Goal: Information Seeking & Learning: Learn about a topic

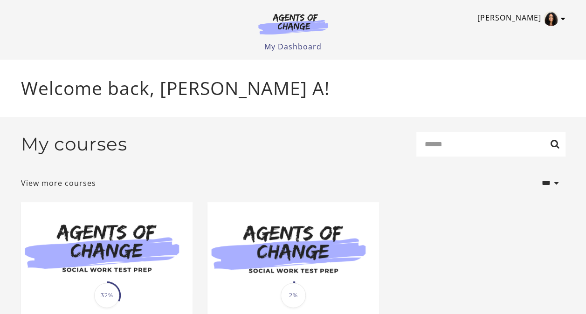
click at [562, 19] on icon "Toggle menu" at bounding box center [563, 18] width 5 height 7
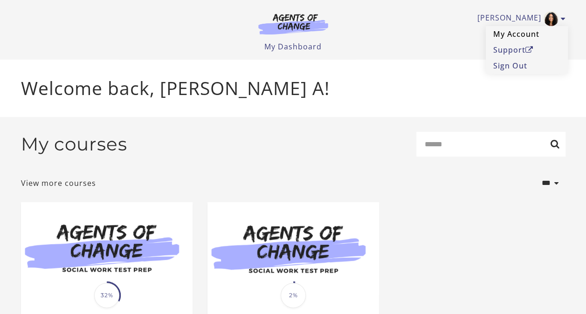
click at [512, 34] on link "My Account" at bounding box center [527, 34] width 82 height 16
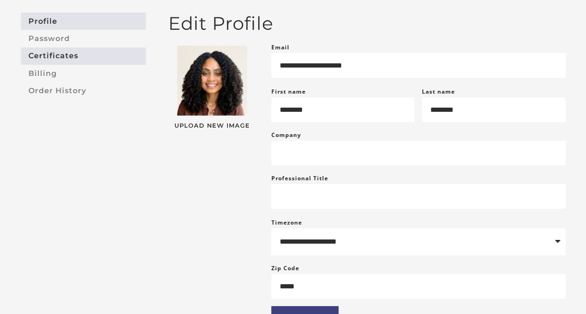
scroll to position [75, 0]
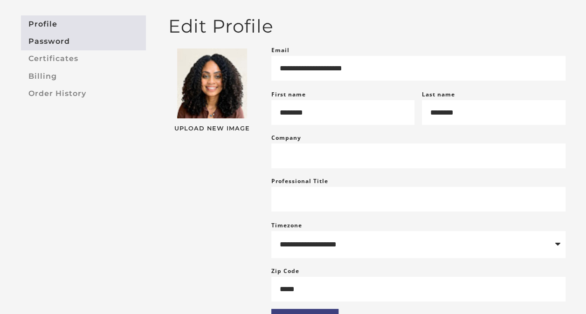
click at [60, 45] on link "Password" at bounding box center [83, 41] width 125 height 17
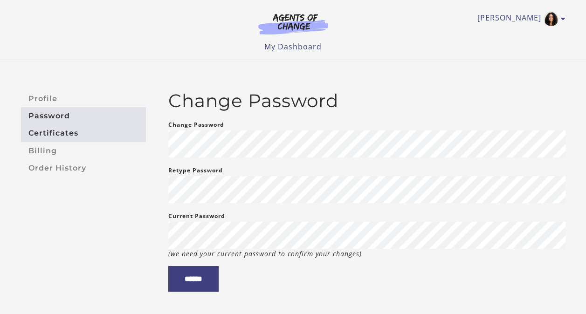
click at [74, 133] on link "Certificates" at bounding box center [83, 133] width 125 height 17
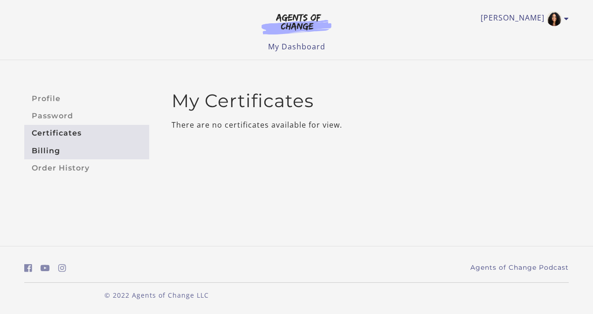
click at [61, 146] on link "Billing" at bounding box center [86, 150] width 125 height 17
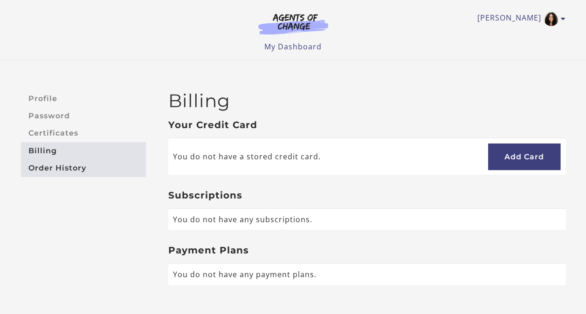
click at [60, 164] on link "Order History" at bounding box center [83, 167] width 125 height 17
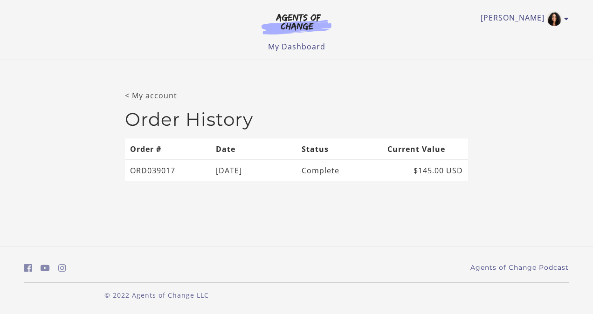
click at [160, 94] on link "< My account" at bounding box center [151, 95] width 52 height 10
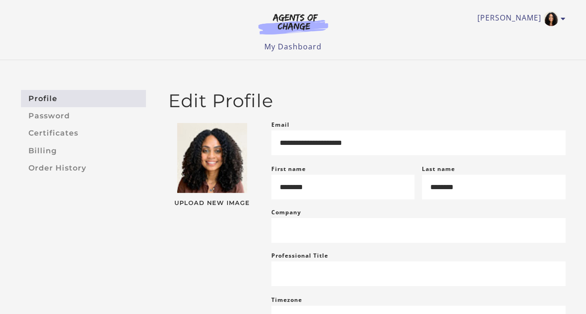
click at [553, 27] on div "Kimberly A My Account Support Sign Out Toggle menu Menu My Dashboard My Account…" at bounding box center [293, 26] width 544 height 52
click at [556, 20] on img "Toggle menu" at bounding box center [550, 18] width 15 height 15
drag, startPoint x: 295, startPoint y: 51, endPoint x: 296, endPoint y: 47, distance: 4.8
click at [296, 47] on li "My Dashboard" at bounding box center [292, 46] width 57 height 11
click at [291, 46] on link "My Dashboard" at bounding box center [292, 46] width 57 height 10
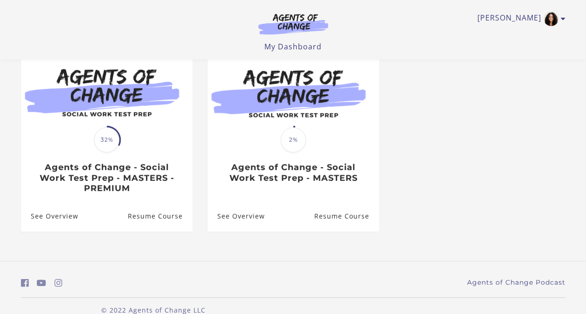
scroll to position [99, 0]
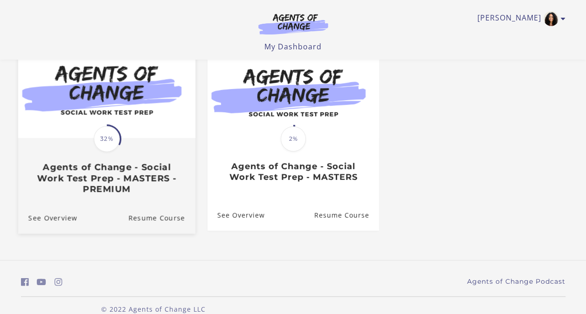
click at [151, 184] on h3 "Agents of Change - Social Work Test Prep - MASTERS - PREMIUM" at bounding box center [106, 178] width 157 height 33
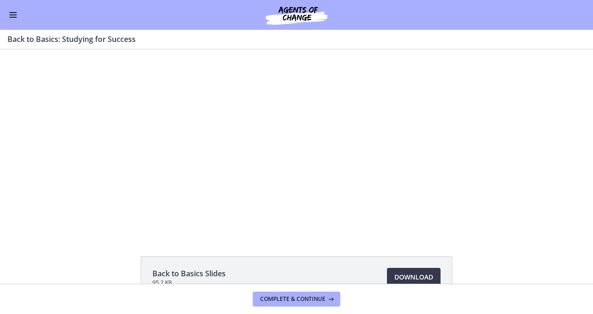
click at [13, 15] on button "Enable menu" at bounding box center [12, 14] width 11 height 11
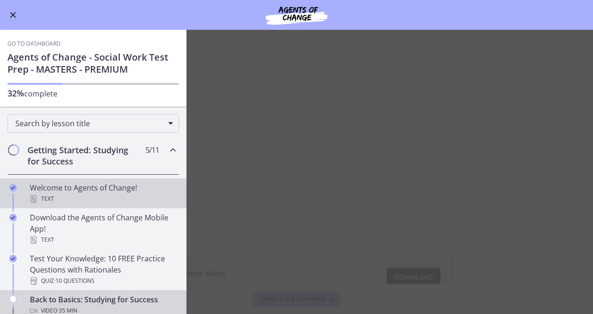
click at [91, 189] on div "Welcome to Agents of Change! Text" at bounding box center [102, 193] width 145 height 22
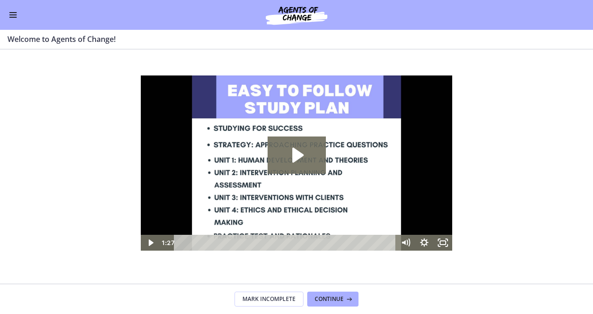
click at [10, 13] on button "Enable menu" at bounding box center [12, 14] width 11 height 11
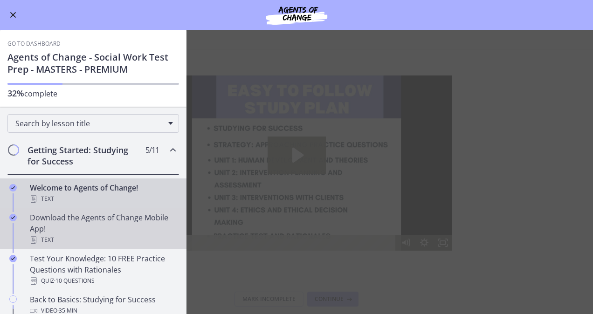
click at [75, 224] on div "Download the Agents of Change Mobile App! Text" at bounding box center [102, 229] width 145 height 34
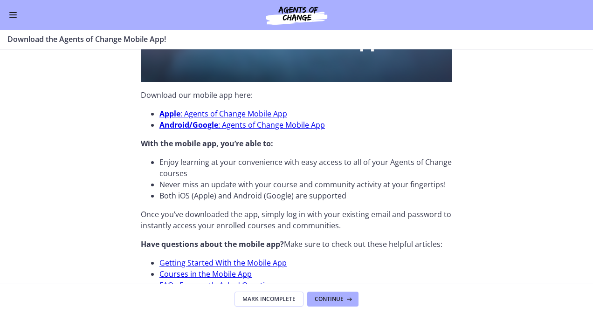
scroll to position [336, 0]
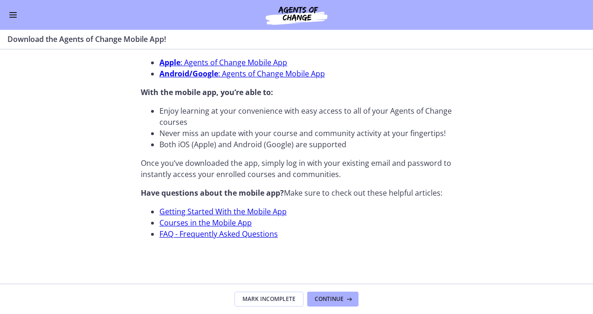
click at [16, 15] on button "Enable menu" at bounding box center [12, 14] width 11 height 11
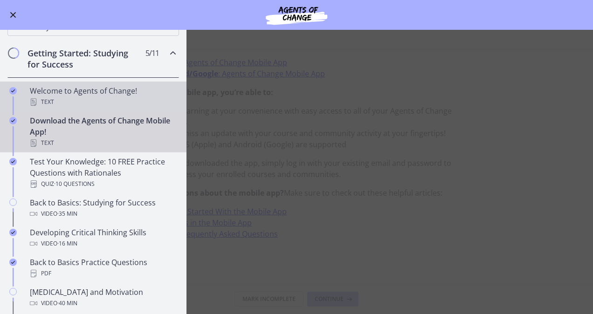
scroll to position [106, 0]
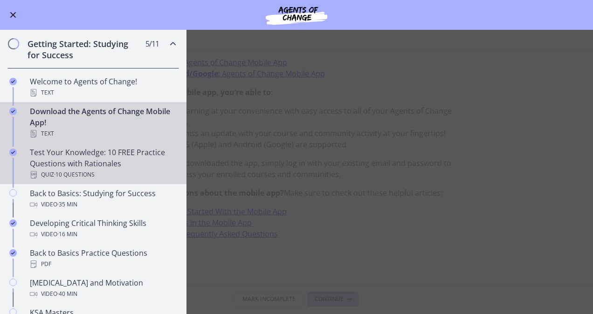
click at [90, 151] on div "Test Your Knowledge: 10 FREE Practice Questions with Rationales Quiz · 10 Quest…" at bounding box center [102, 164] width 145 height 34
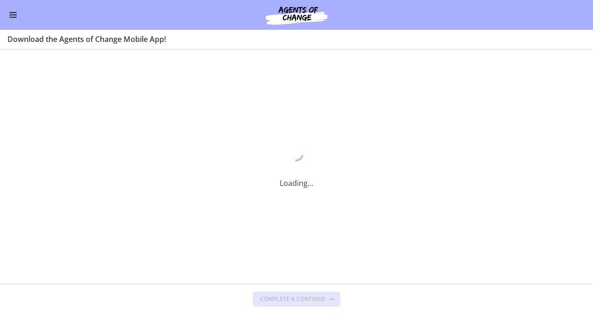
scroll to position [0, 0]
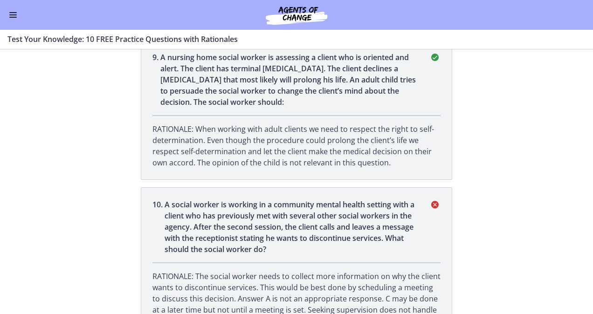
scroll to position [1388, 0]
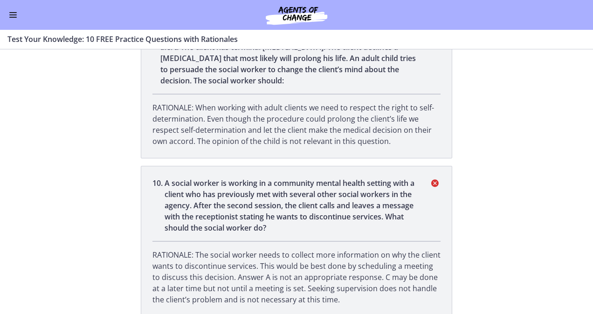
click at [15, 14] on button "Enable menu" at bounding box center [12, 14] width 11 height 11
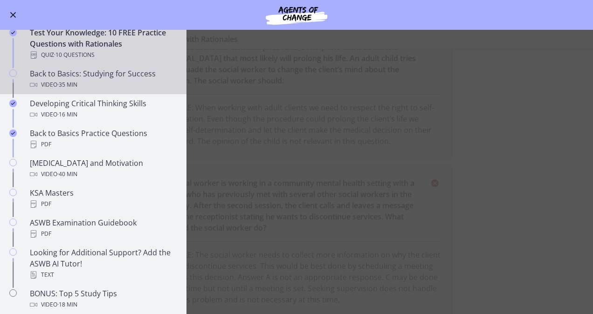
scroll to position [227, 0]
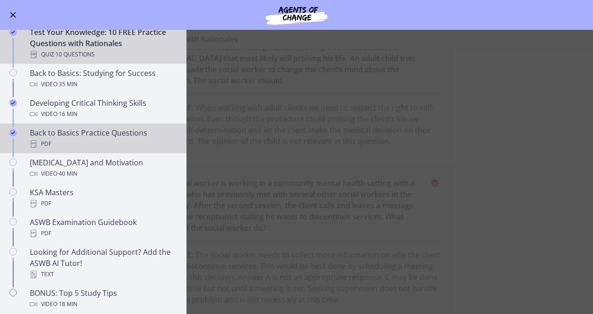
click at [49, 131] on div "Back to Basics Practice Questions PDF" at bounding box center [102, 138] width 145 height 22
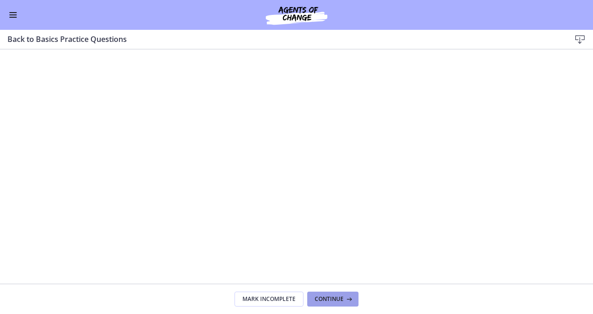
click at [320, 297] on span "Continue" at bounding box center [329, 298] width 29 height 7
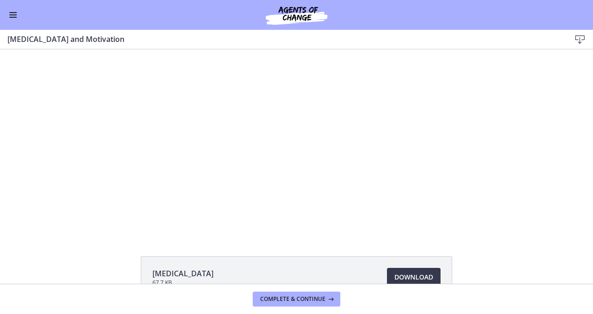
scroll to position [59, 0]
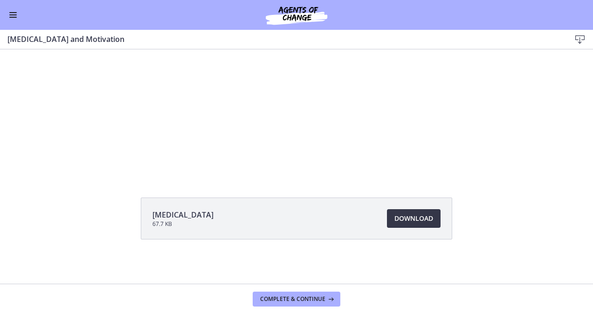
click at [404, 219] on span "Download Opens in a new window" at bounding box center [413, 218] width 39 height 11
click at [6, 17] on div "Go to Dashboard" at bounding box center [296, 15] width 593 height 30
click at [13, 15] on span "Enable menu" at bounding box center [12, 14] width 7 height 1
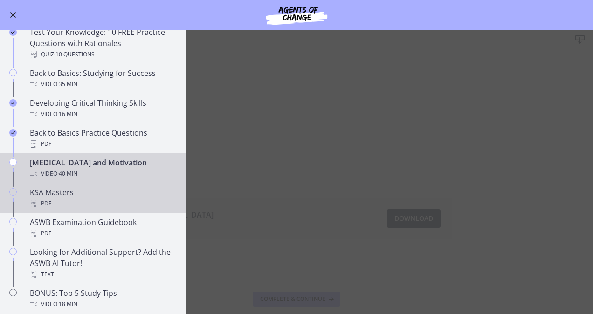
click at [78, 195] on div "KSA Masters PDF" at bounding box center [102, 198] width 145 height 22
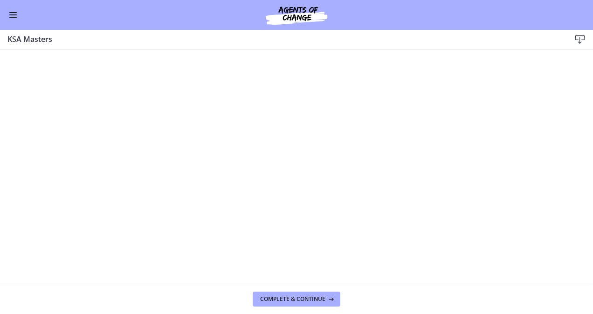
click at [11, 18] on button "Enable menu" at bounding box center [12, 14] width 11 height 11
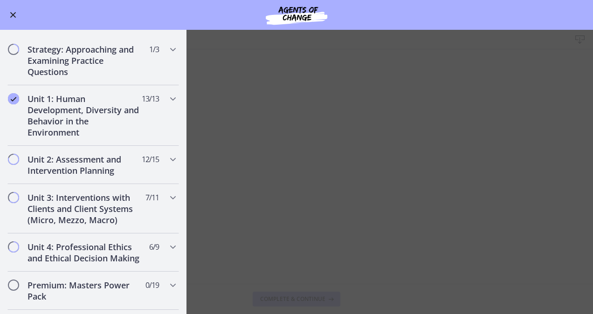
scroll to position [508, 0]
click at [167, 99] on icon "Chapters" at bounding box center [172, 98] width 11 height 11
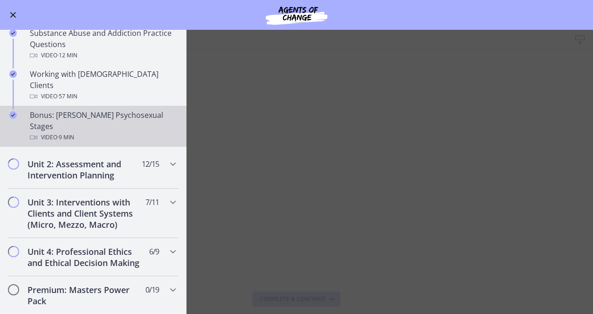
scroll to position [615, 0]
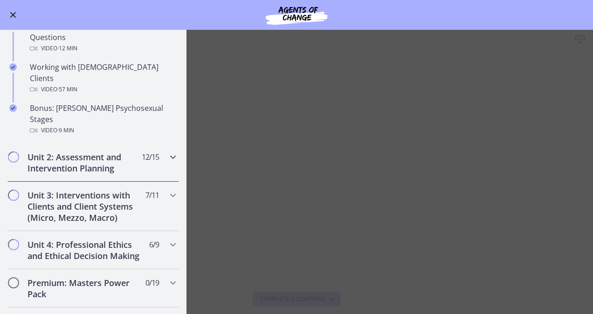
click at [149, 144] on div "Unit 2: Assessment and Intervention Planning 12 / 15 Completed" at bounding box center [93, 163] width 172 height 38
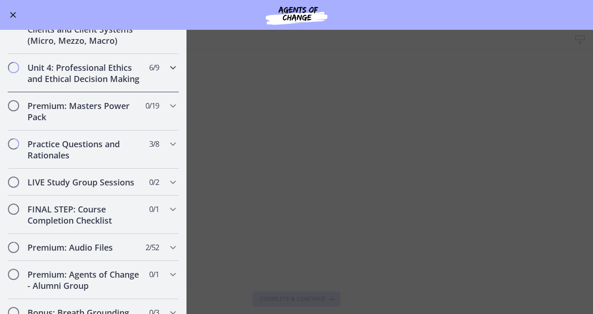
scroll to position [886, 0]
click at [146, 44] on div "Unit 3: Interventions with Clients and Client Systems (Micro, Mezzo, Macro) 7 /…" at bounding box center [93, 28] width 172 height 49
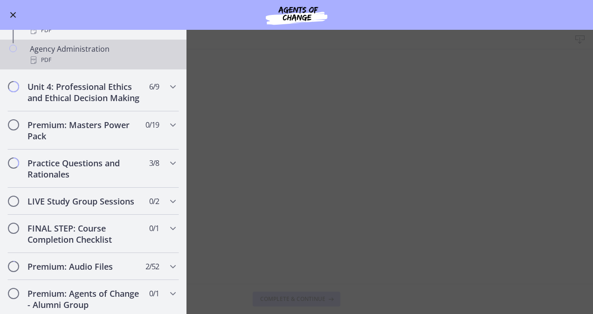
scroll to position [658, 0]
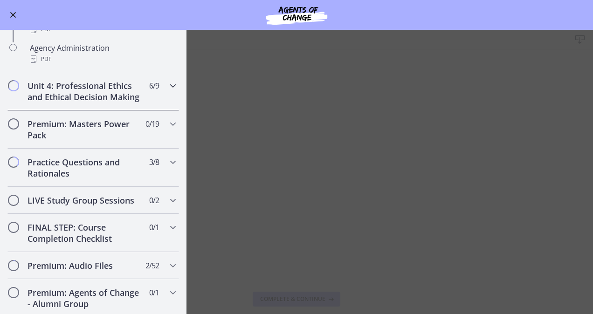
click at [134, 95] on h2 "Unit 4: Professional Ethics and Ethical Decision Making" at bounding box center [84, 91] width 114 height 22
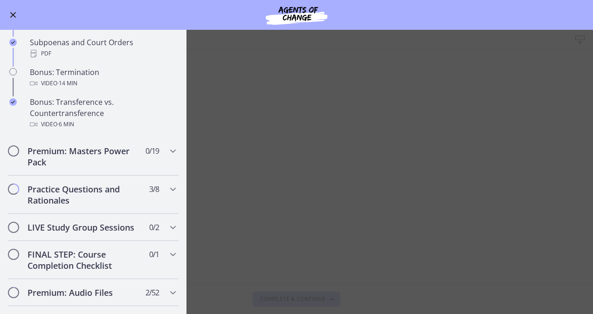
scroll to position [577, 0]
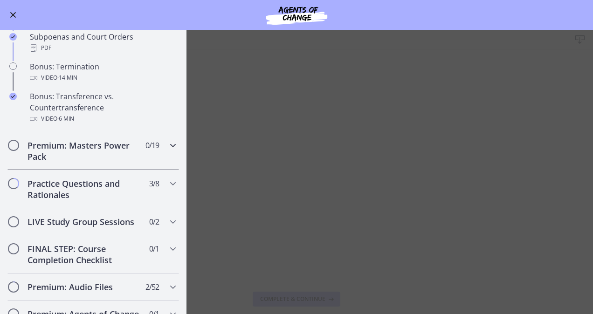
click at [112, 156] on h2 "Premium: Masters Power Pack" at bounding box center [84, 151] width 114 height 22
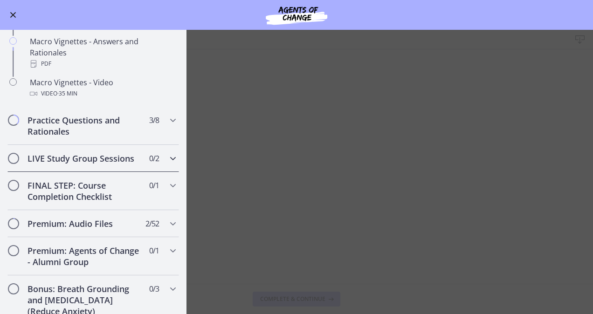
scroll to position [973, 0]
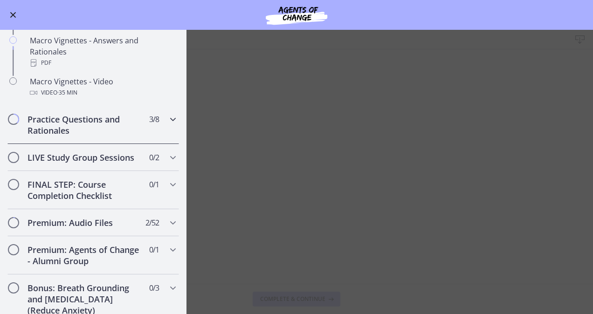
click at [101, 130] on h2 "Practice Questions and Rationales" at bounding box center [84, 125] width 114 height 22
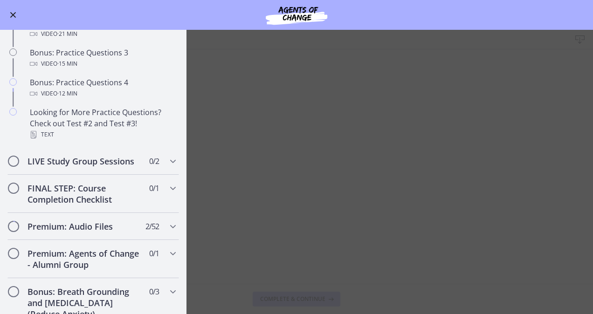
scroll to position [619, 0]
click at [131, 167] on h2 "LIVE Study Group Sessions" at bounding box center [84, 161] width 114 height 11
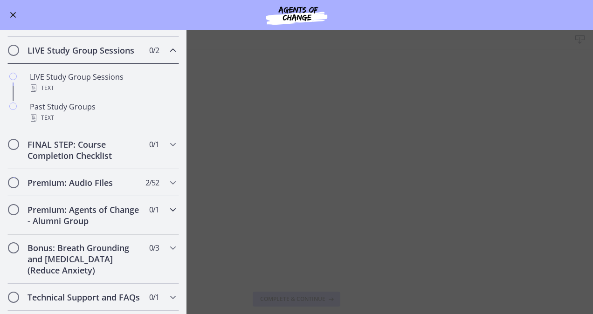
scroll to position [451, 0]
click at [149, 149] on span "0 / 1 Completed" at bounding box center [154, 143] width 10 height 11
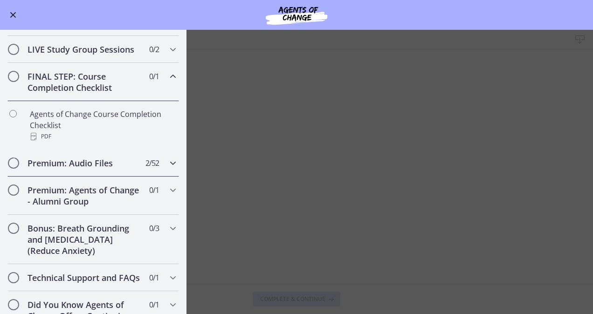
click at [137, 177] on div "Premium: Audio Files 2 / 52 Completed" at bounding box center [93, 163] width 172 height 27
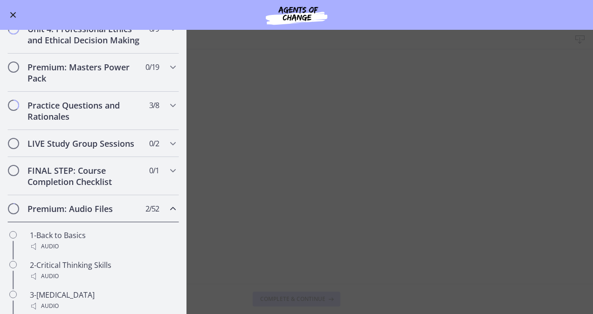
scroll to position [357, 0]
click at [137, 130] on div "Practice Questions and Rationales 3 / 8 Completed" at bounding box center [93, 111] width 172 height 38
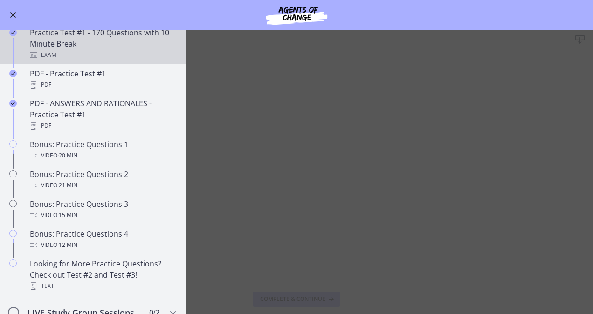
scroll to position [416, 0]
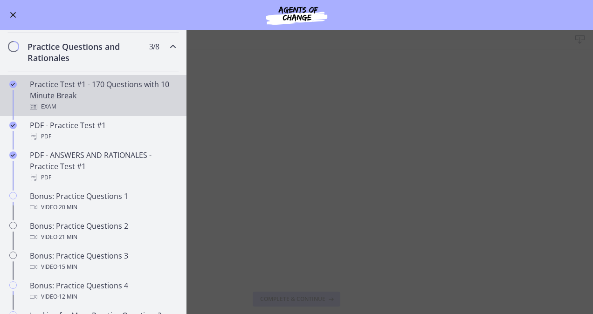
click at [118, 109] on div "Exam" at bounding box center [102, 106] width 145 height 11
